Goal: Task Accomplishment & Management: Use online tool/utility

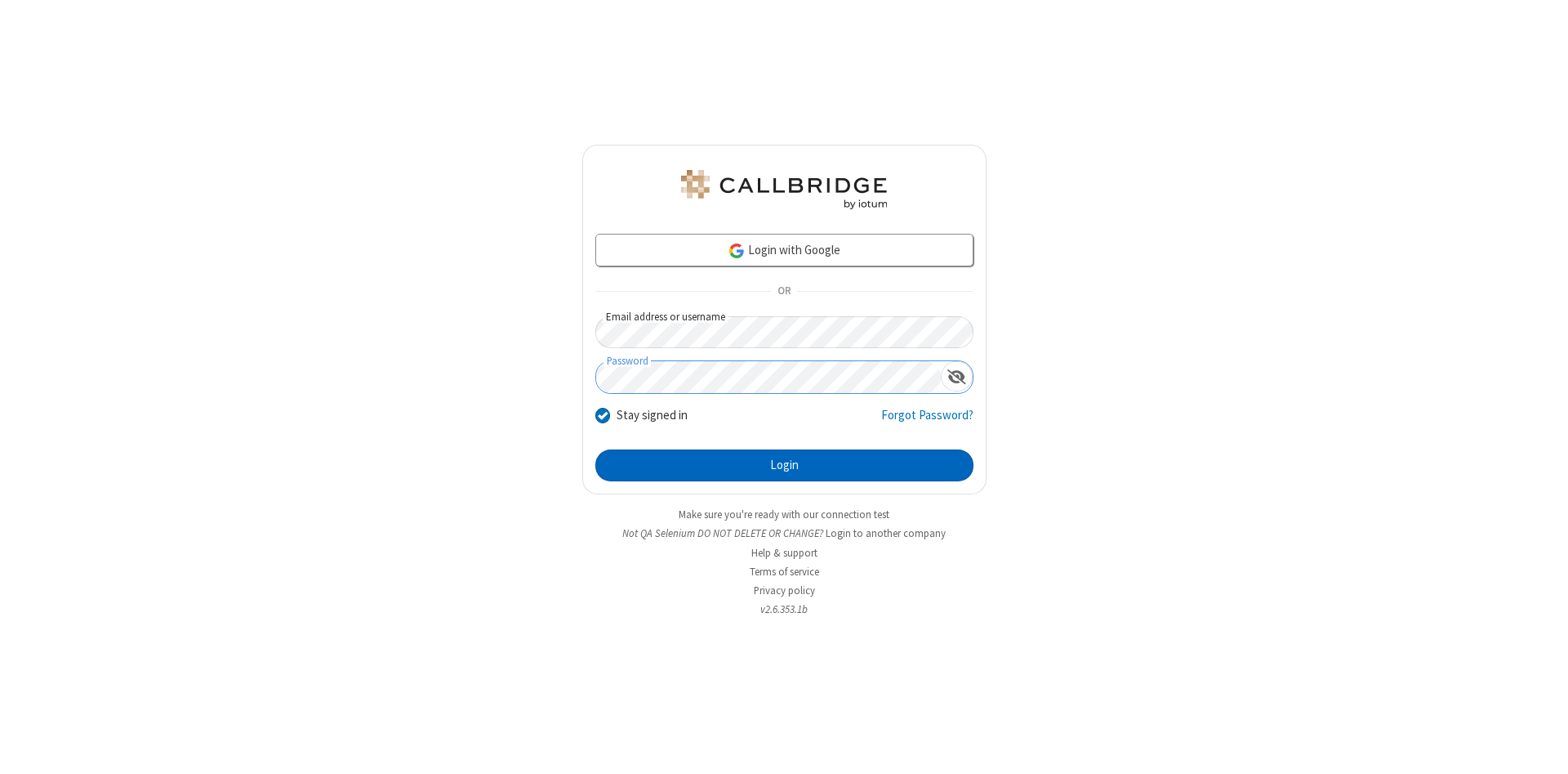
click at [784, 466] on button "Login" at bounding box center [784, 466] width 378 height 32
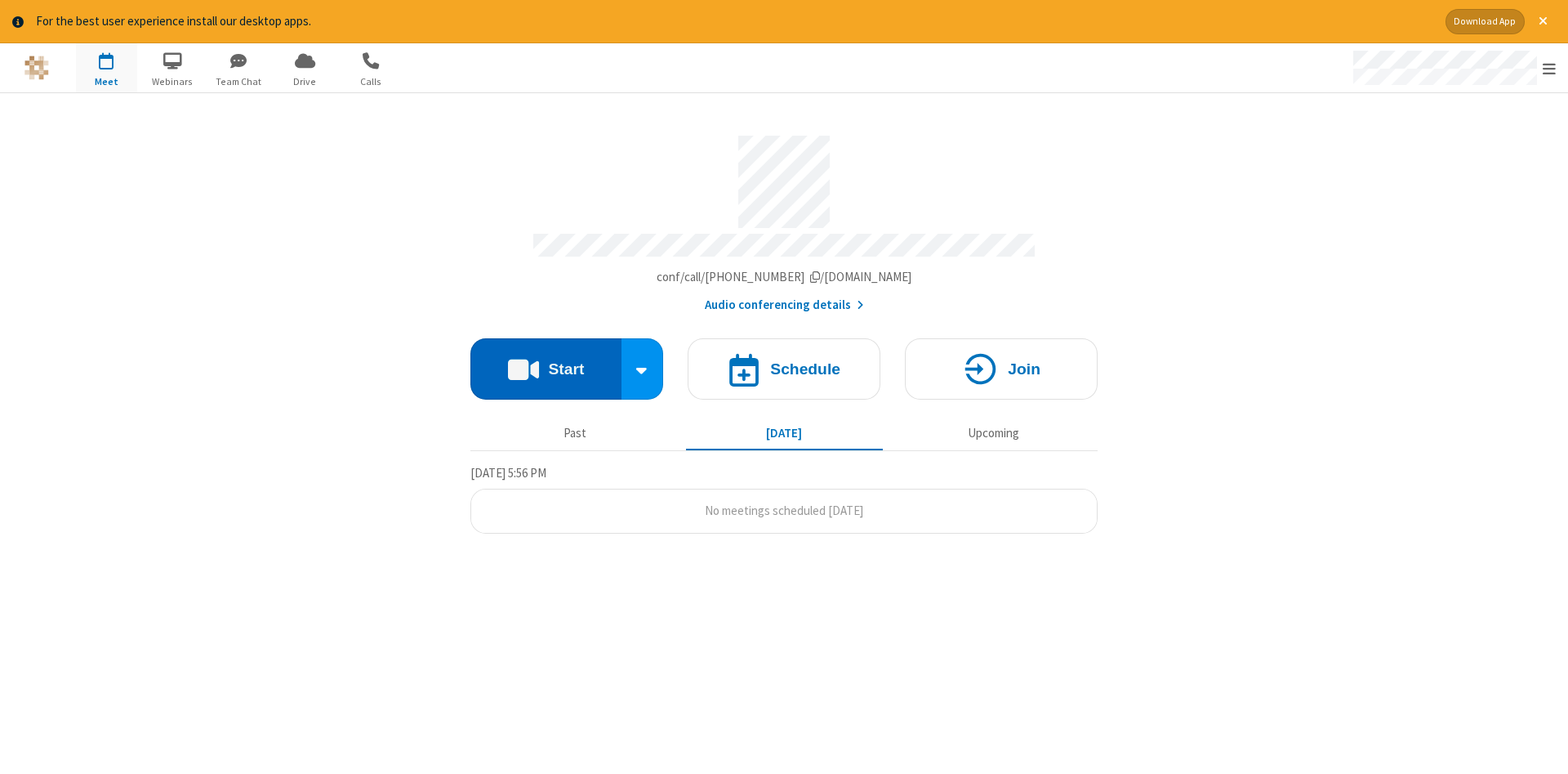
click at [546, 363] on button "Start" at bounding box center [546, 369] width 151 height 62
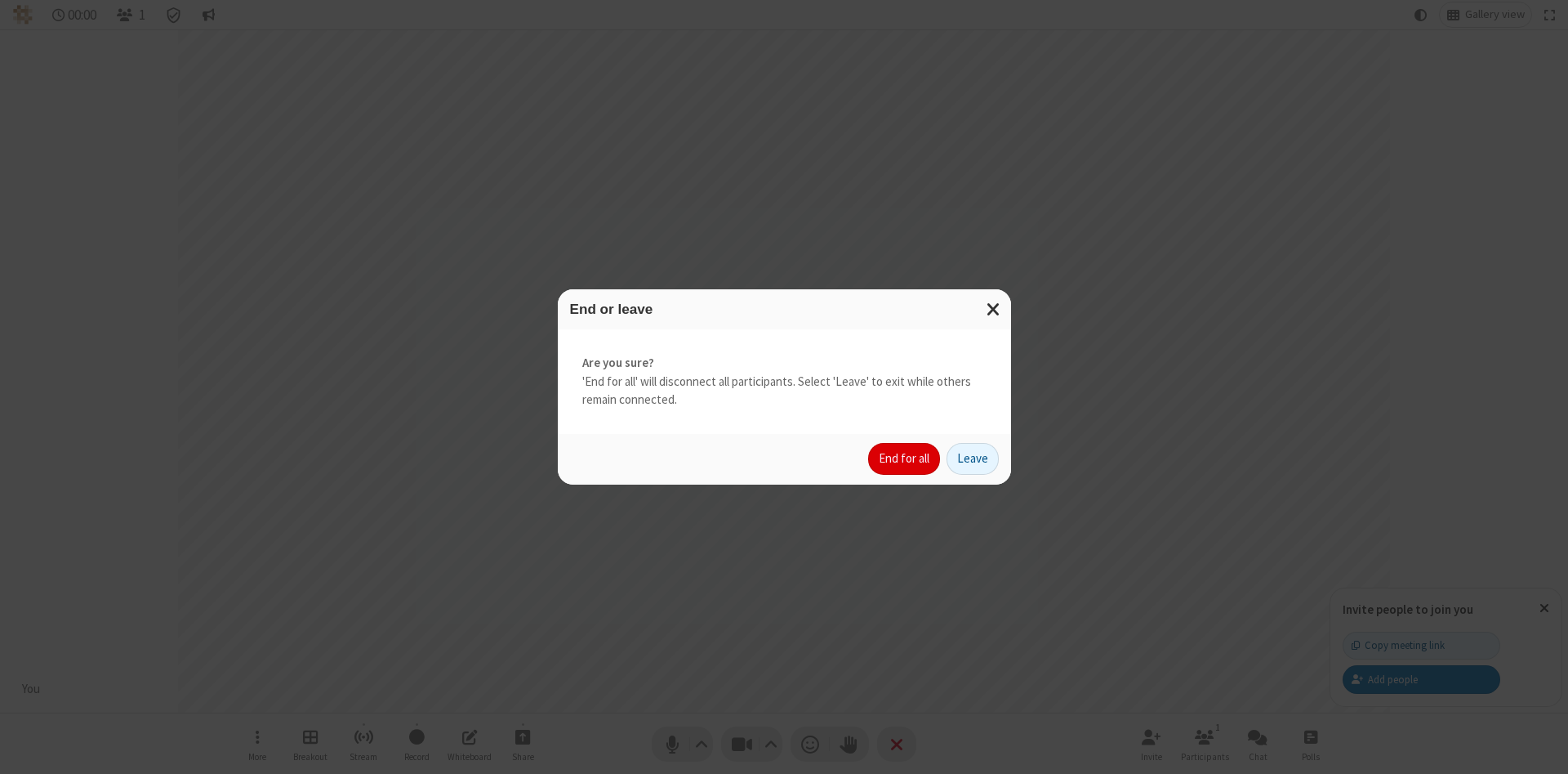
click at [905, 459] on button "End for all" at bounding box center [904, 459] width 72 height 32
